Goal: Check status: Check status

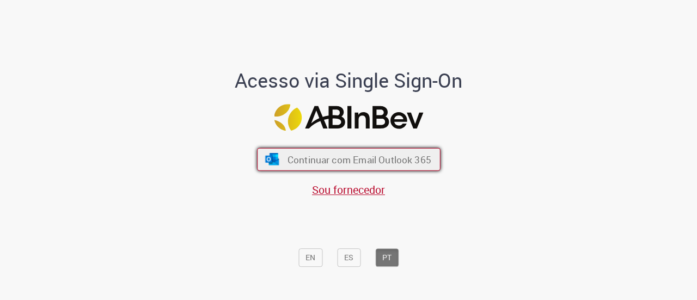
click at [392, 154] on span "Continuar com Email Outlook 365" at bounding box center [359, 159] width 144 height 13
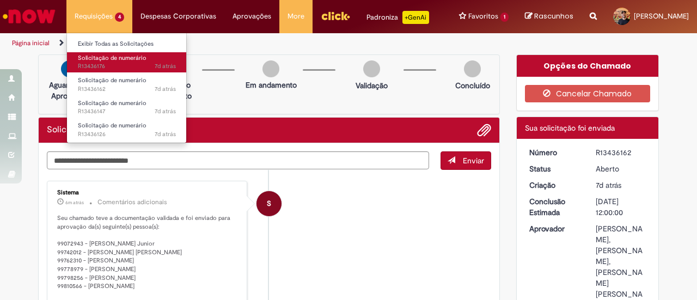
click at [111, 71] on link "Solicitação de numerário 7d atrás 7 dias atrás R13436176" at bounding box center [127, 62] width 120 height 20
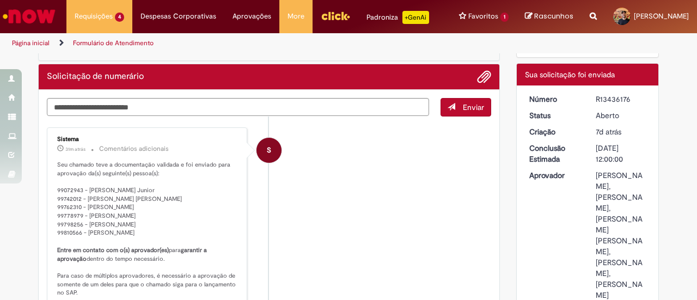
scroll to position [54, 0]
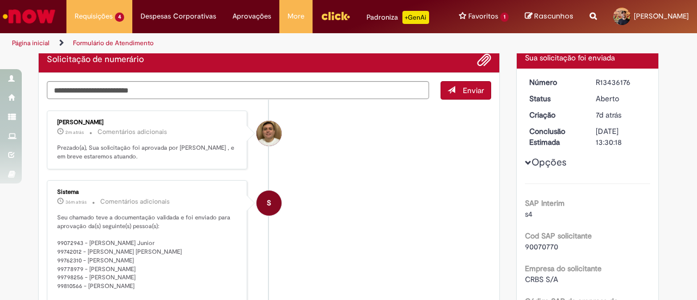
scroll to position [54, 0]
